Goal: Find contact information: Find contact information

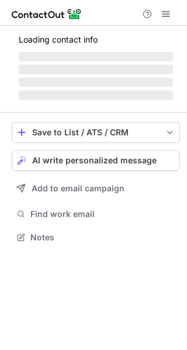
scroll to position [236, 187]
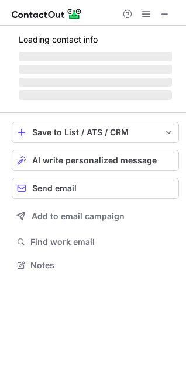
scroll to position [264, 186]
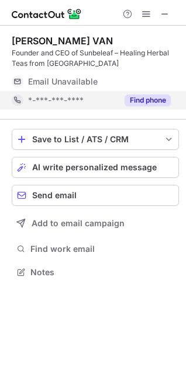
click at [156, 94] on div "Find phone" at bounding box center [143, 100] width 53 height 19
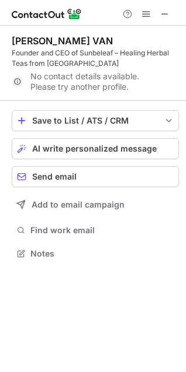
scroll to position [246, 186]
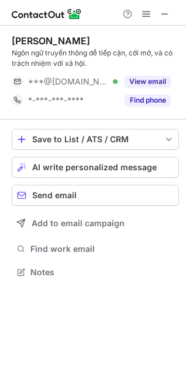
scroll to position [264, 186]
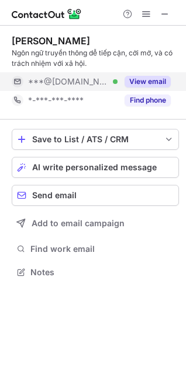
click at [145, 76] on button "View email" at bounding box center [147, 82] width 46 height 12
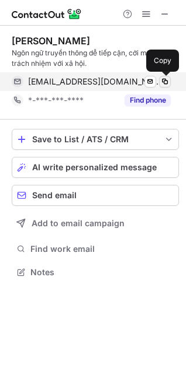
click at [164, 79] on span at bounding box center [164, 81] width 9 height 9
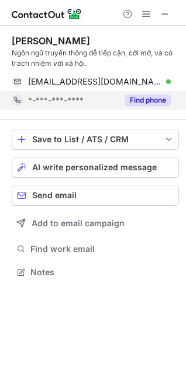
click at [145, 99] on button "Find phone" at bounding box center [147, 101] width 46 height 12
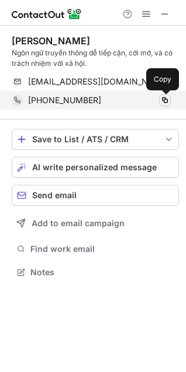
click at [166, 101] on span at bounding box center [164, 100] width 9 height 9
